Goal: Navigation & Orientation: Find specific page/section

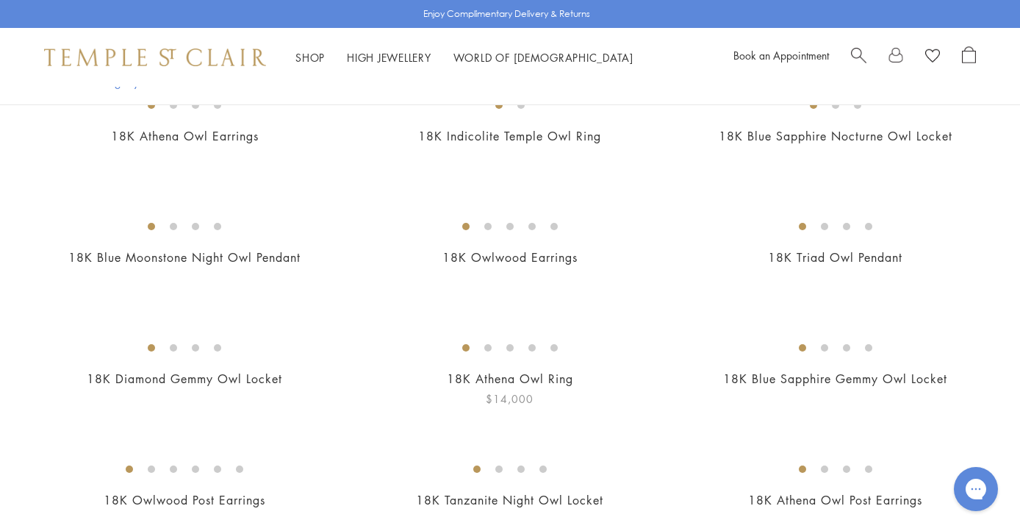
scroll to position [286, 0]
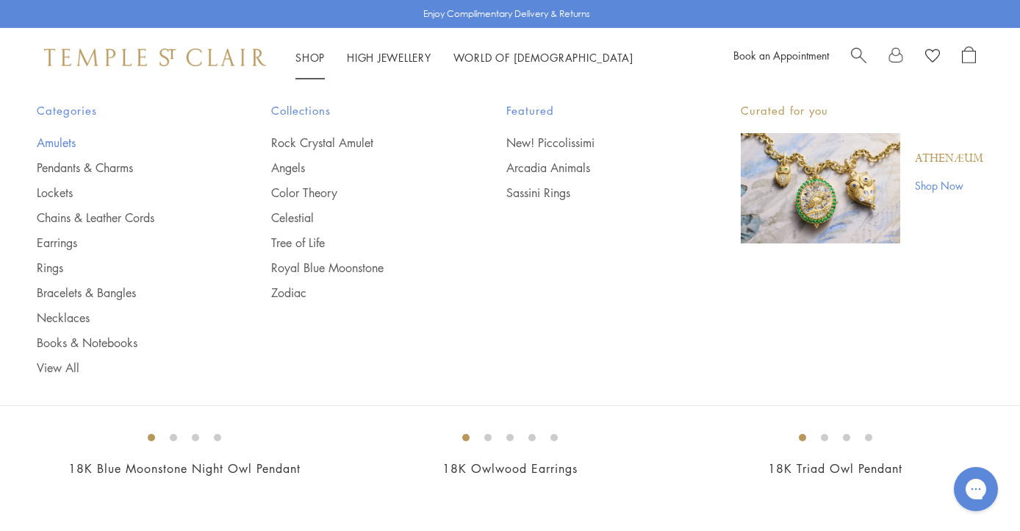
click at [76, 136] on link "Amulets" at bounding box center [125, 143] width 176 height 16
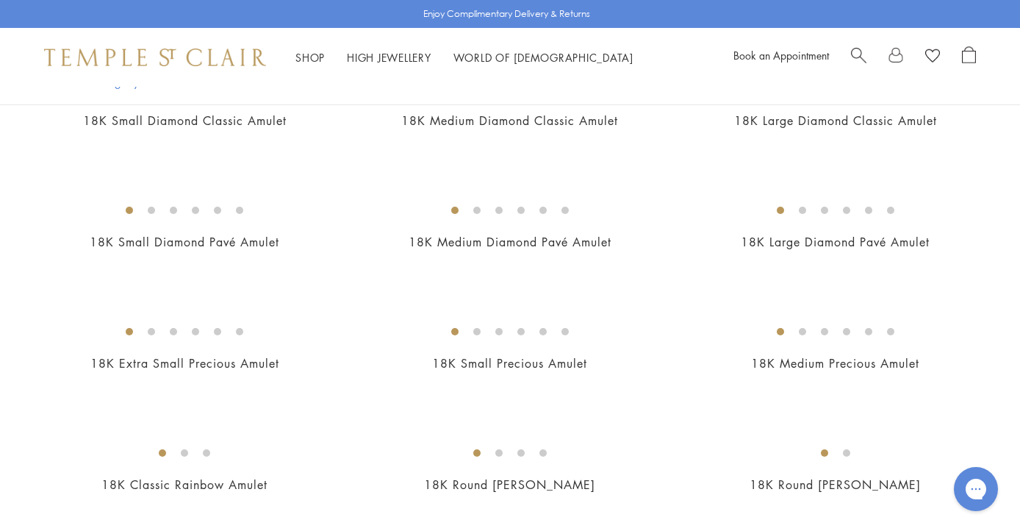
scroll to position [838, 0]
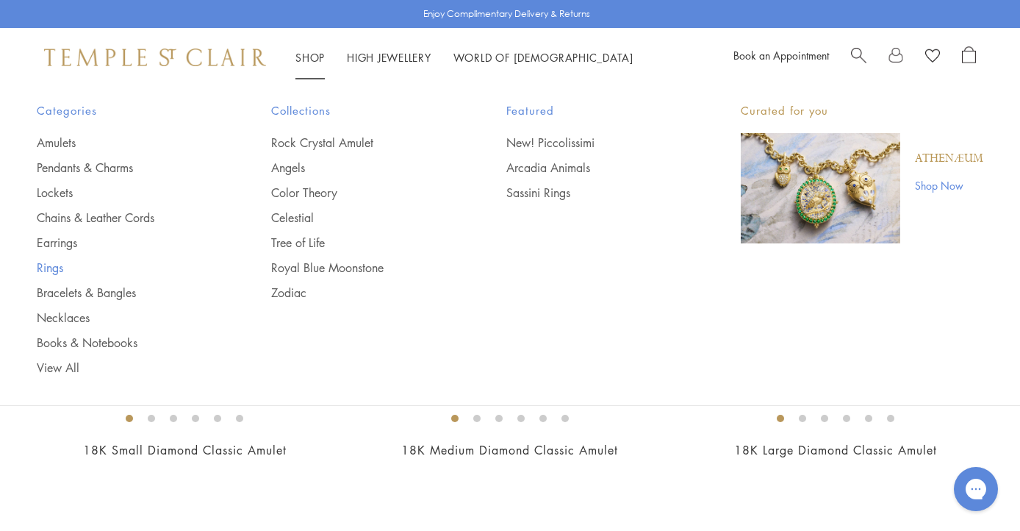
click at [43, 266] on link "Rings" at bounding box center [125, 267] width 176 height 16
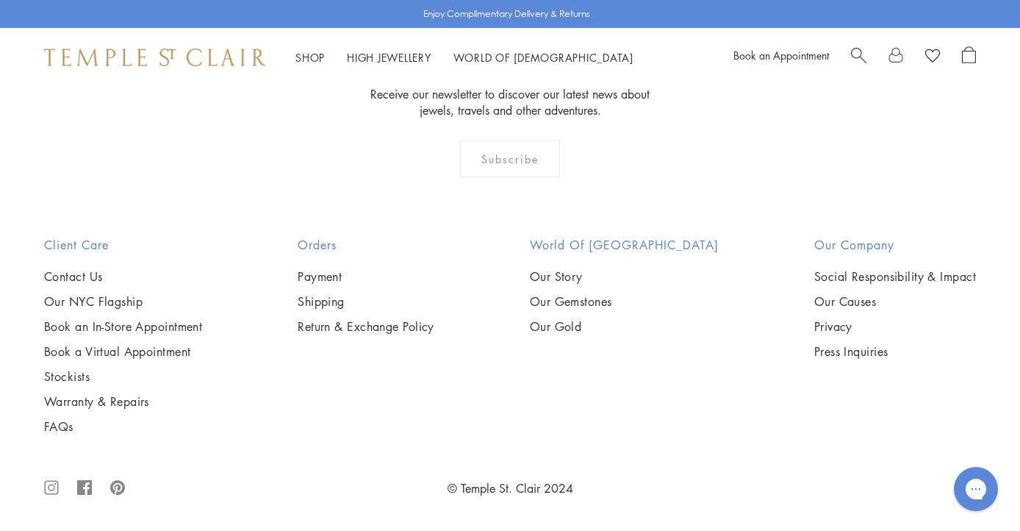
scroll to position [4028, 0]
